Goal: Task Accomplishment & Management: Use online tool/utility

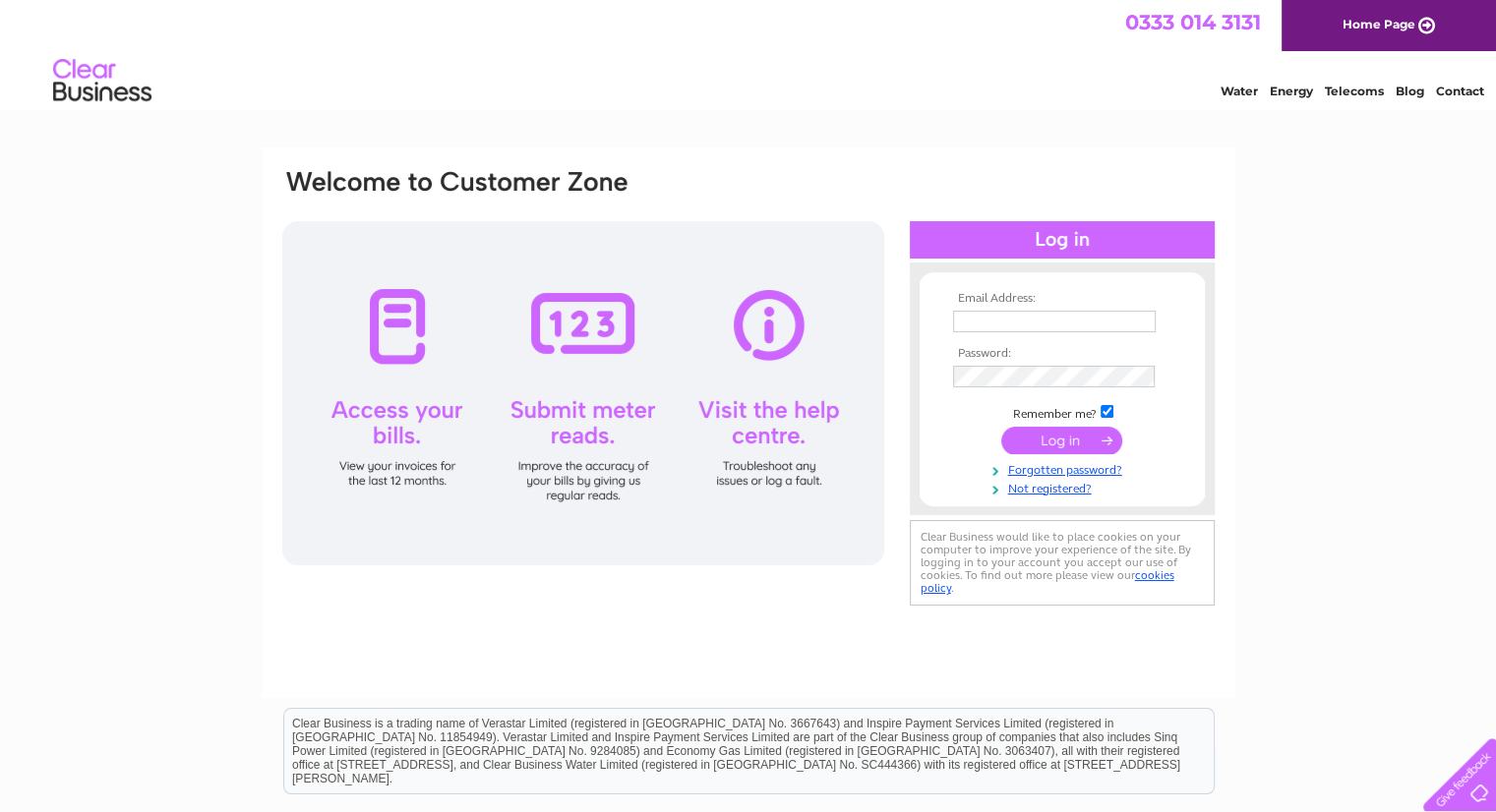
click at [973, 319] on input "text" at bounding box center [1054, 321] width 203 height 22
type input "joymarkus97@yahoo.com"
click at [1075, 434] on input "submit" at bounding box center [1062, 442] width 121 height 28
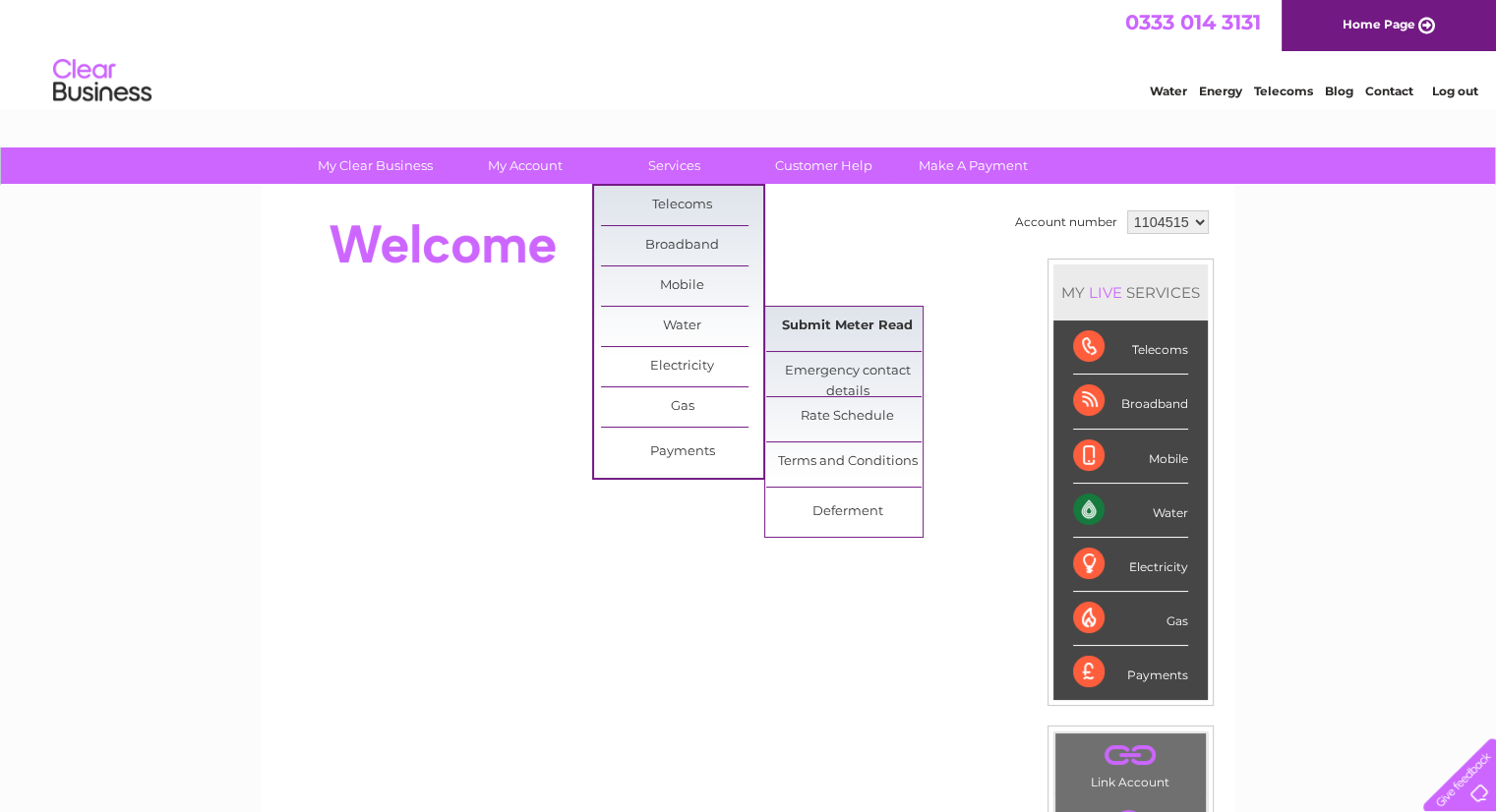
click at [846, 322] on link "Submit Meter Read" at bounding box center [847, 326] width 162 height 40
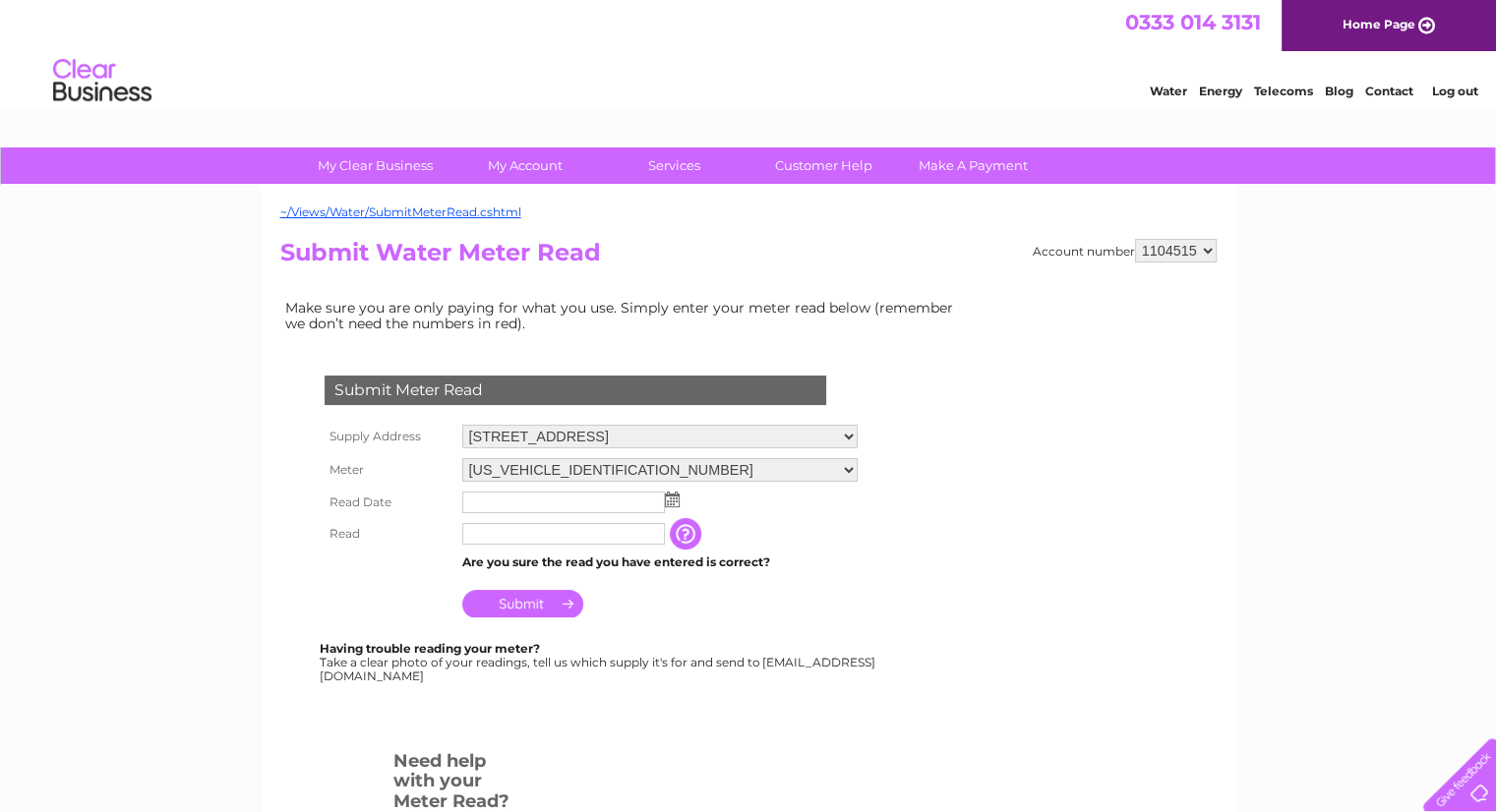
click at [669, 501] on img at bounding box center [672, 500] width 15 height 16
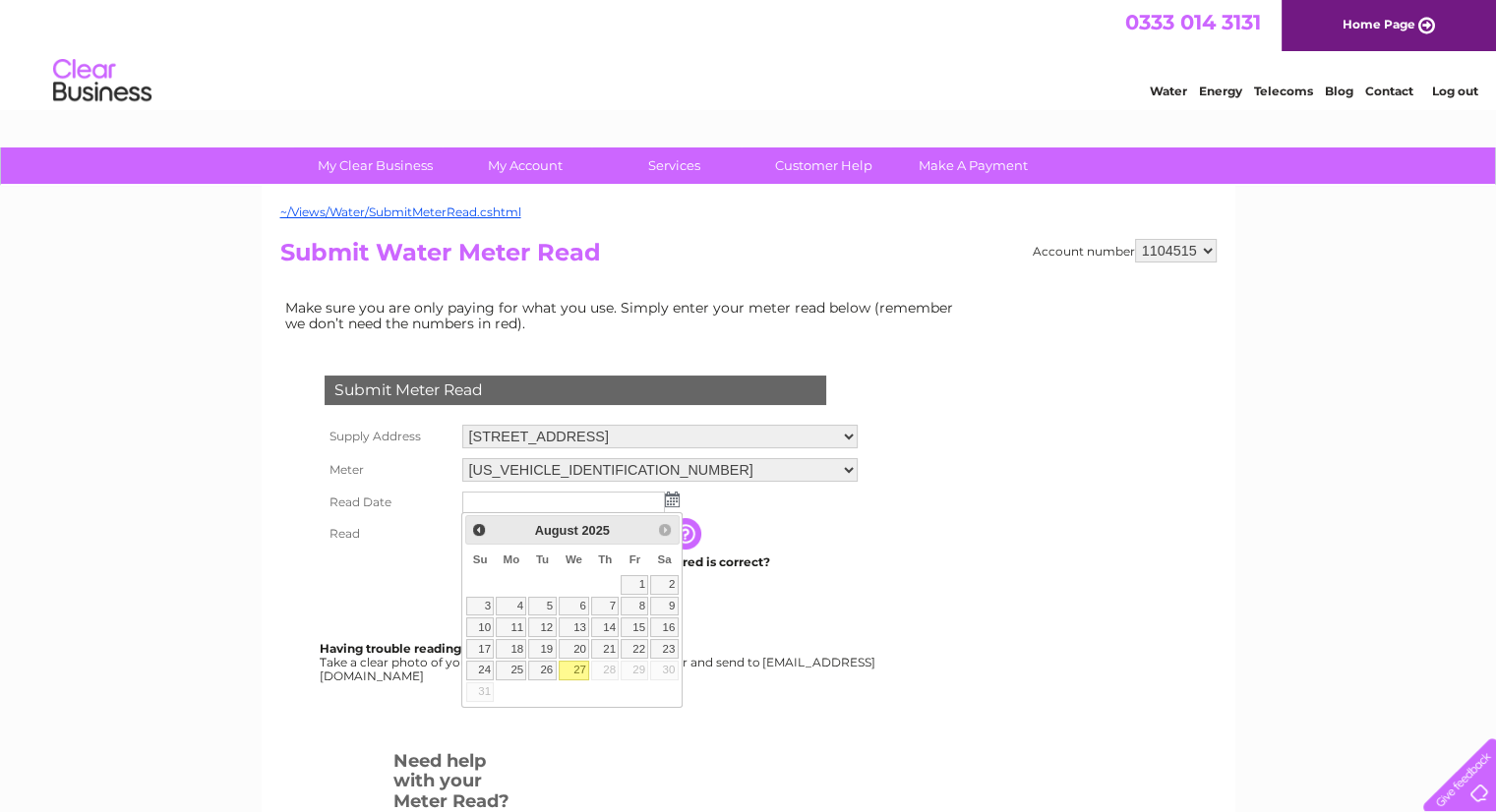
click at [576, 671] on link "27" at bounding box center [574, 671] width 32 height 20
type input "2025/08/27"
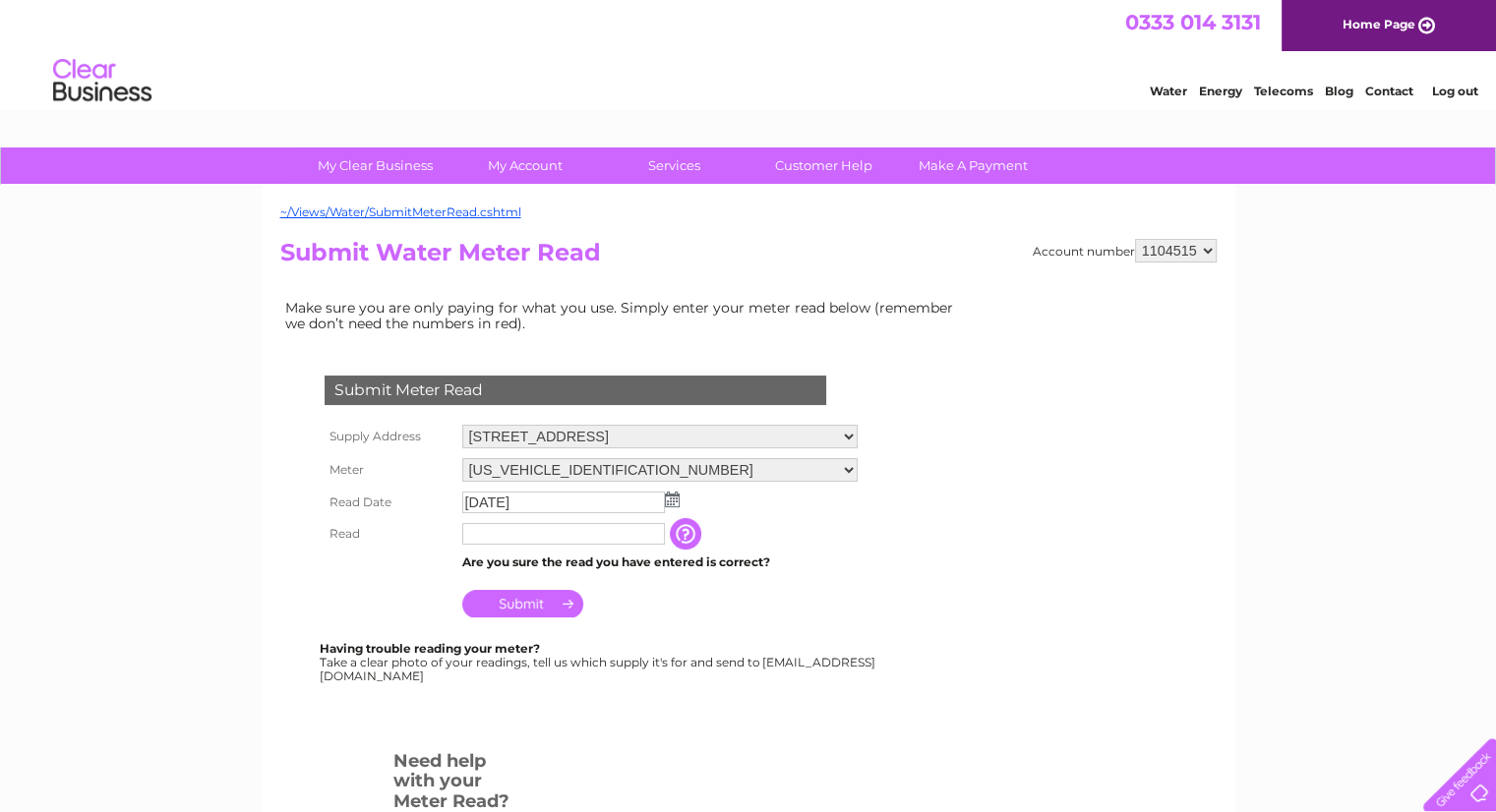
click at [491, 534] on input "text" at bounding box center [563, 534] width 203 height 22
click at [519, 599] on input "Submit" at bounding box center [523, 606] width 121 height 28
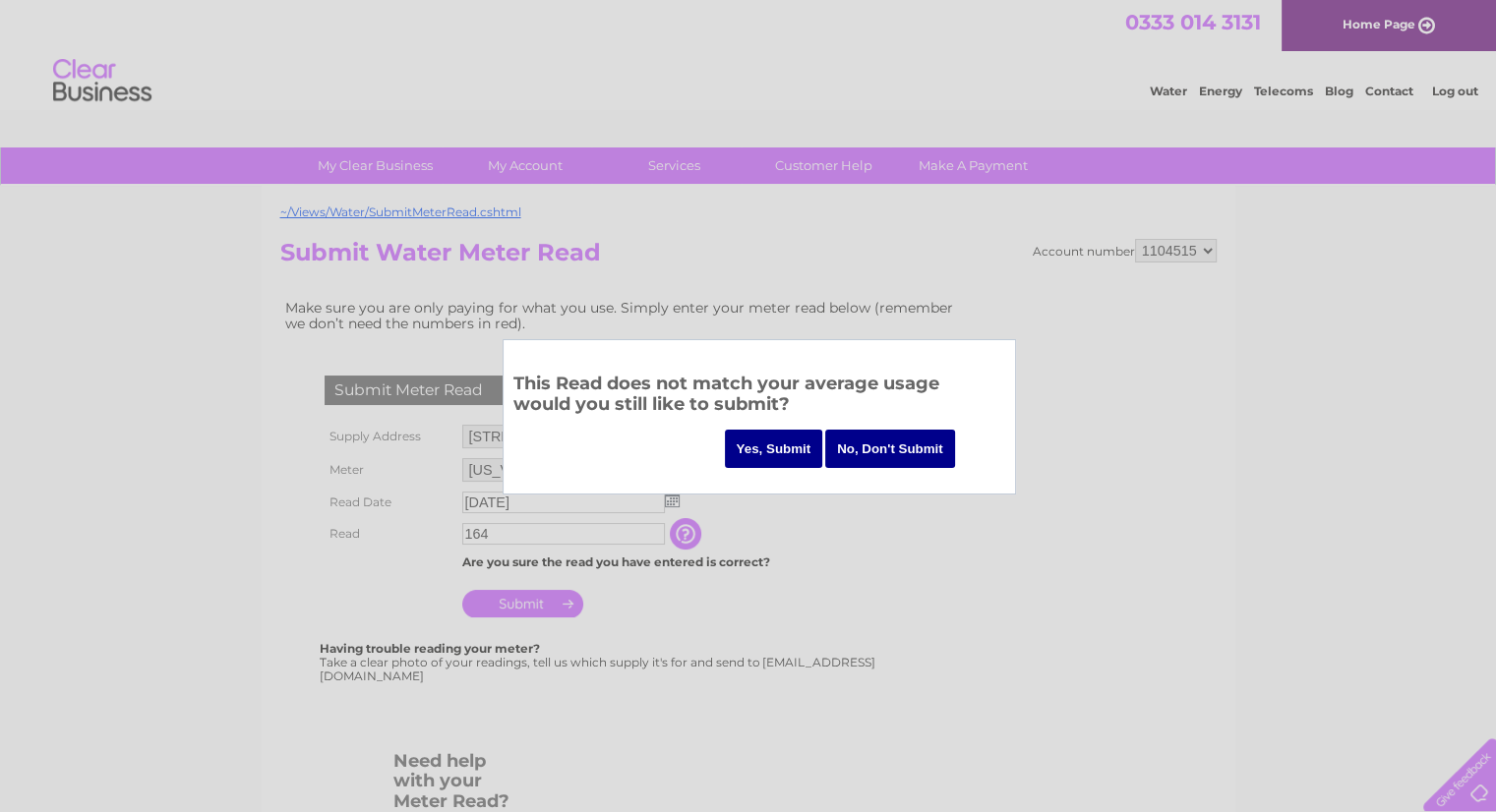
click at [870, 442] on input "No, Don't Submit" at bounding box center [890, 449] width 129 height 39
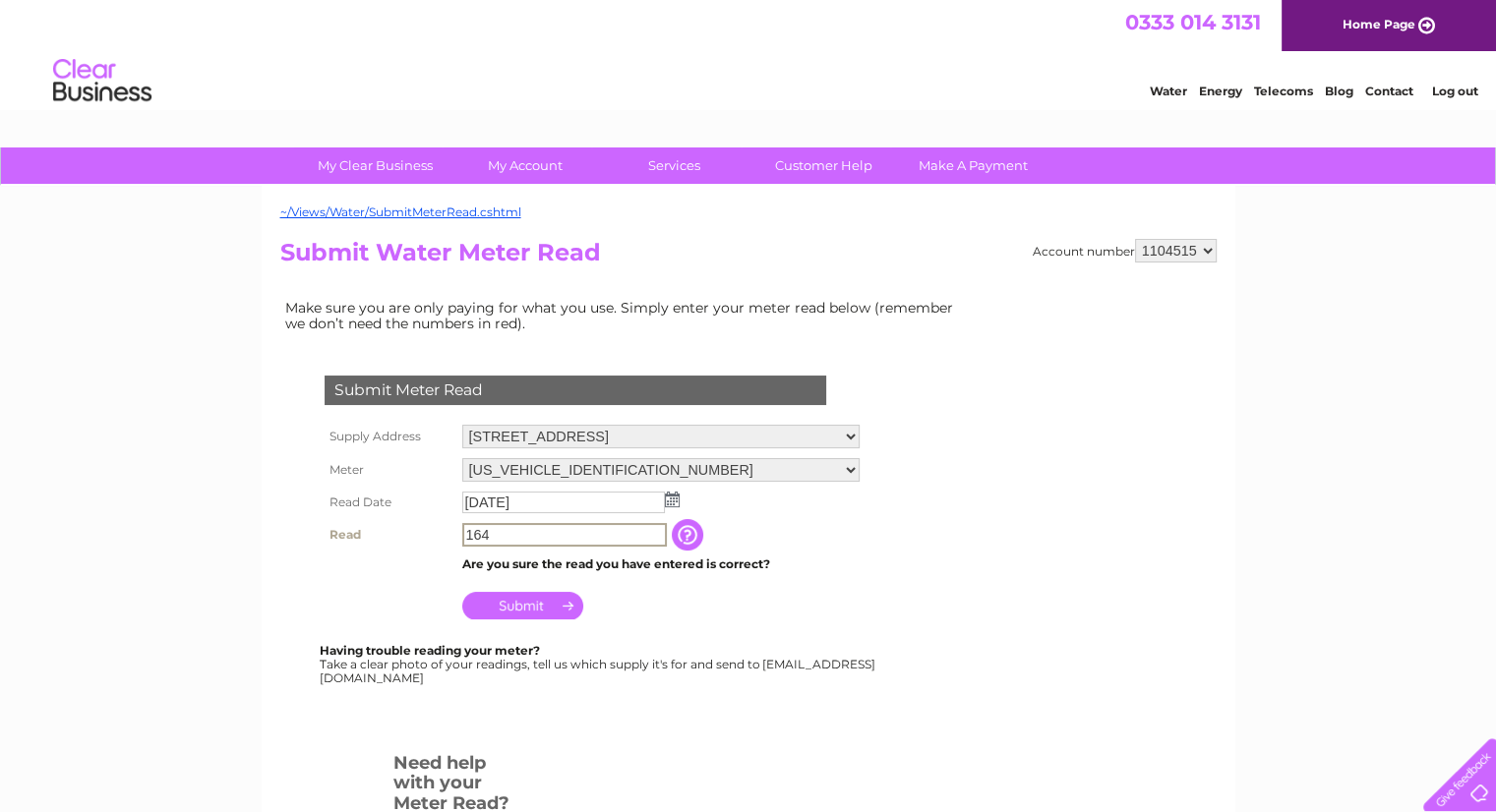
click at [496, 531] on input "164" at bounding box center [563, 535] width 204 height 24
type input "1"
type input "164"
click at [532, 601] on input "Submit" at bounding box center [523, 604] width 121 height 28
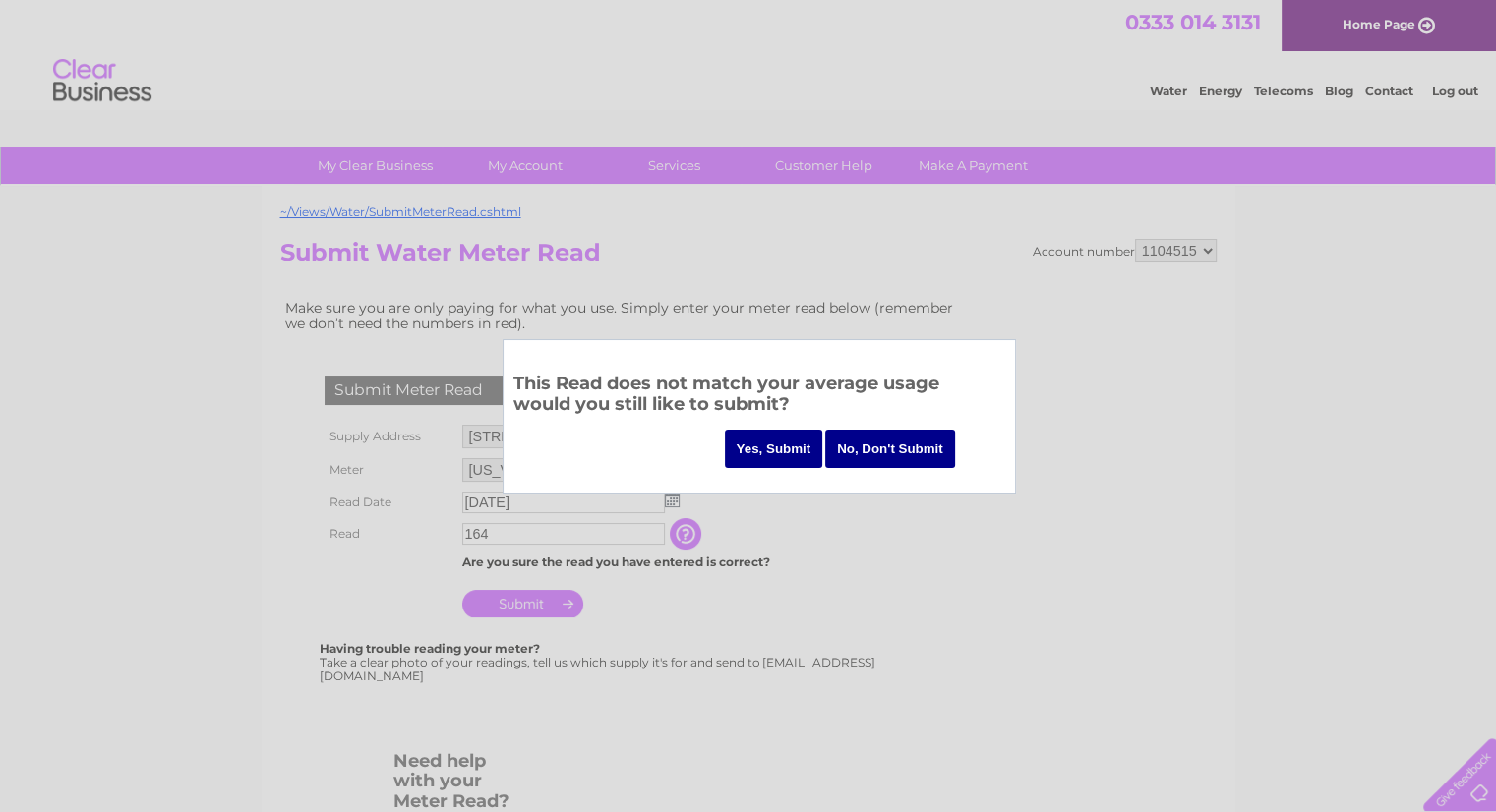
click at [775, 449] on input "Yes, Submit" at bounding box center [773, 449] width 99 height 39
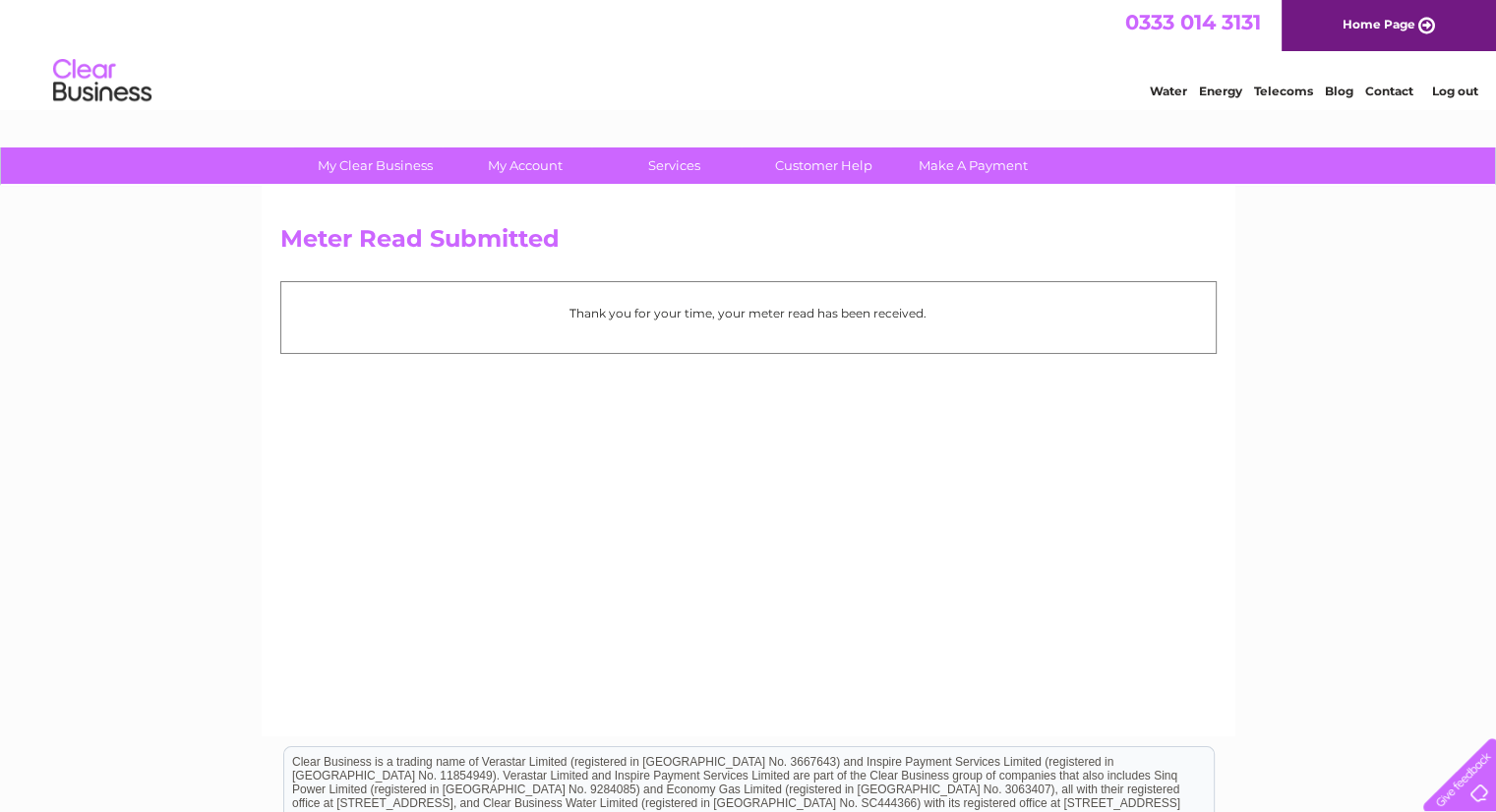
click at [1447, 88] on link "Log out" at bounding box center [1453, 91] width 46 height 15
